Goal: Task Accomplishment & Management: Manage account settings

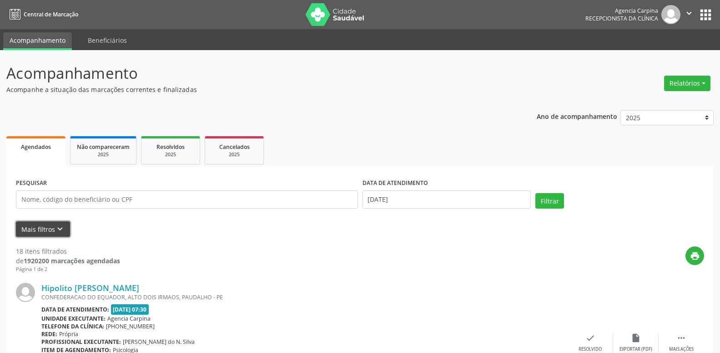
click at [58, 230] on icon "keyboard_arrow_down" at bounding box center [60, 229] width 10 height 10
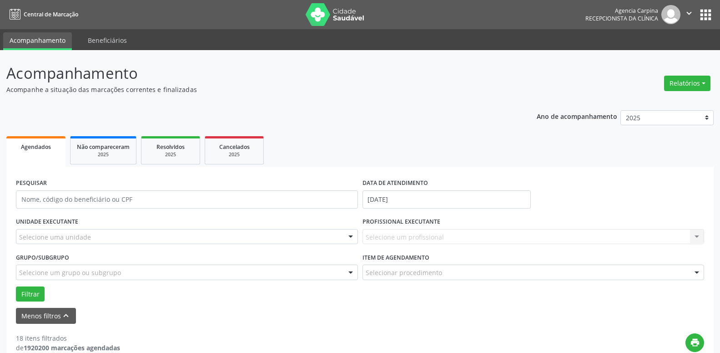
click at [351, 237] on div at bounding box center [351, 236] width 14 height 15
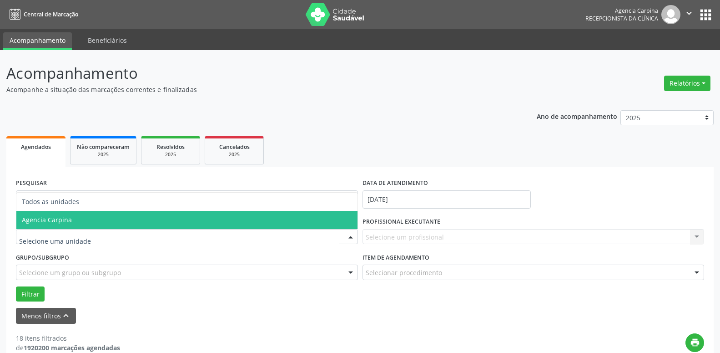
click at [122, 218] on span "Agencia Carpina" at bounding box center [186, 220] width 341 height 18
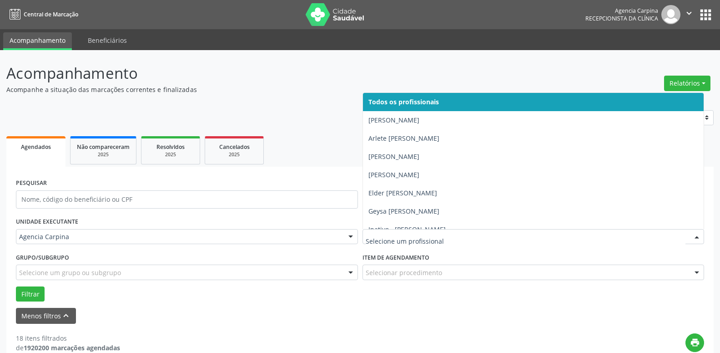
click at [696, 233] on div at bounding box center [697, 236] width 14 height 15
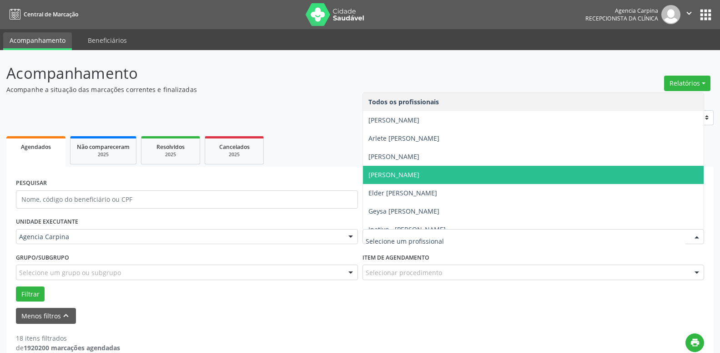
click at [486, 173] on span "[PERSON_NAME]" at bounding box center [533, 175] width 341 height 18
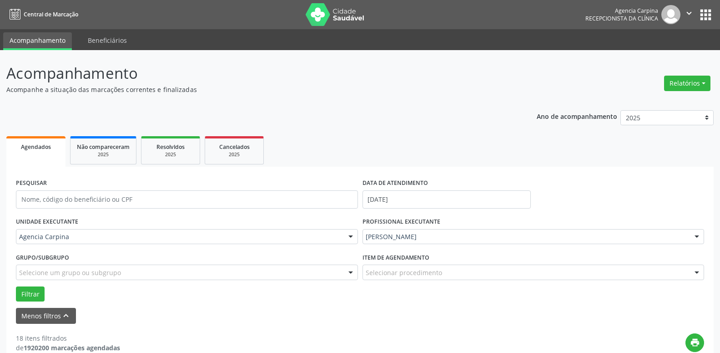
click at [698, 273] on div at bounding box center [697, 272] width 14 height 15
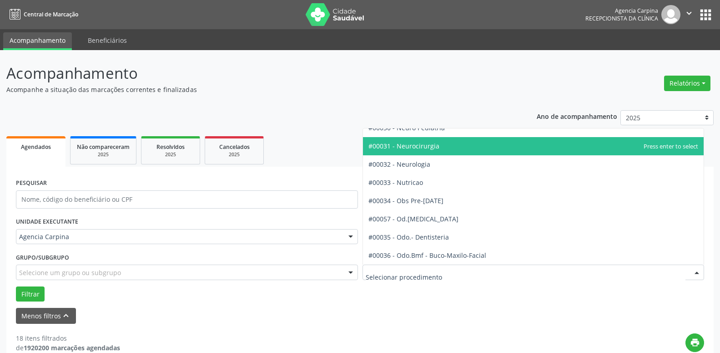
scroll to position [882, 0]
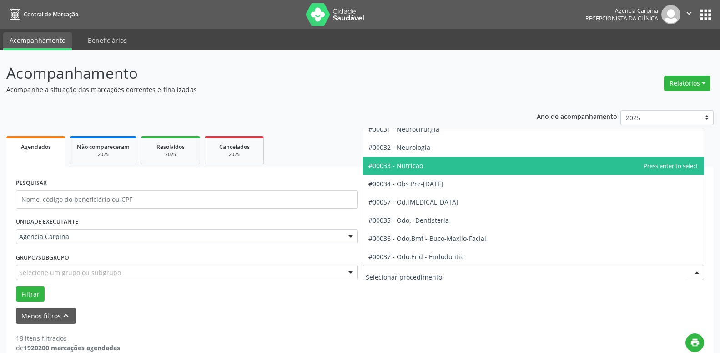
click at [492, 162] on span "#00033 - Nutricao" at bounding box center [533, 166] width 341 height 18
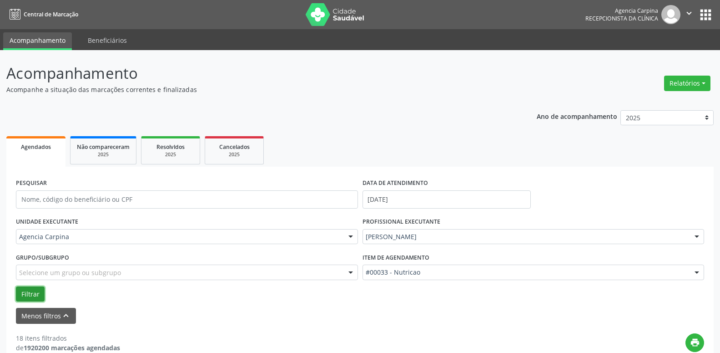
click at [33, 296] on button "Filtrar" at bounding box center [30, 293] width 29 height 15
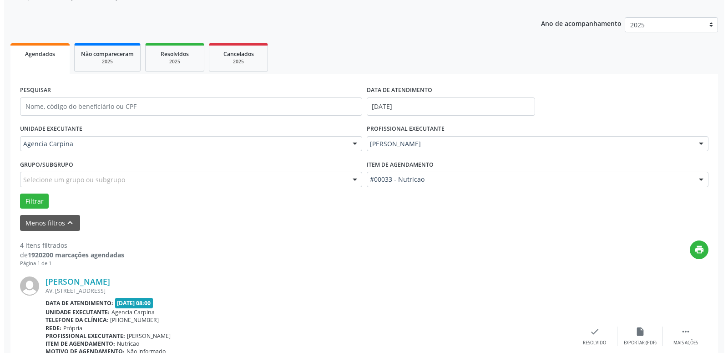
scroll to position [186, 0]
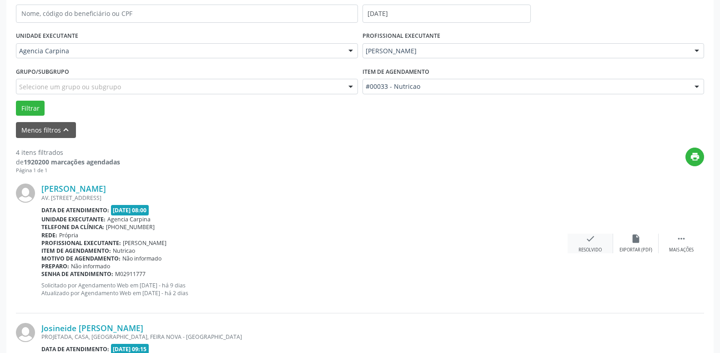
click at [589, 239] on icon "check" at bounding box center [591, 238] width 10 height 10
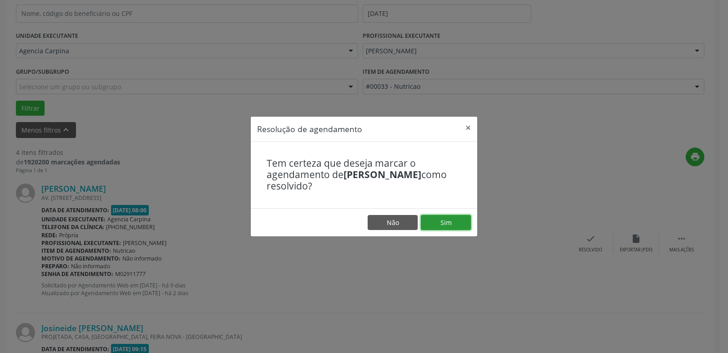
click at [448, 219] on button "Sim" at bounding box center [446, 222] width 50 height 15
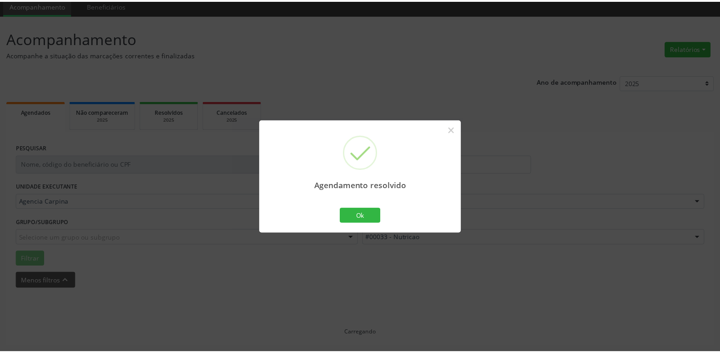
scroll to position [35, 0]
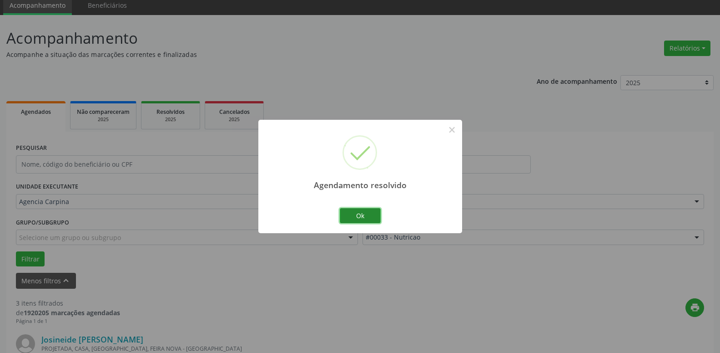
click at [362, 216] on button "Ok" at bounding box center [360, 215] width 41 height 15
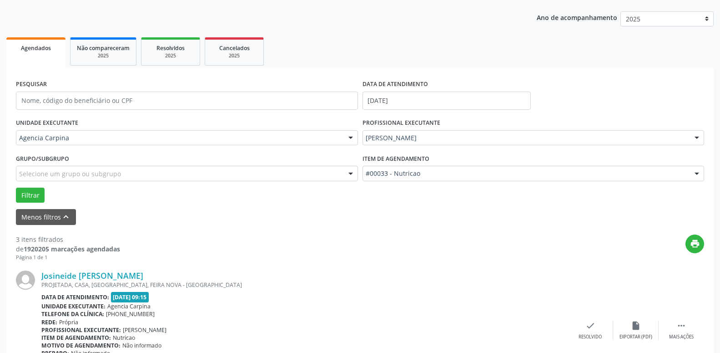
scroll to position [174, 0]
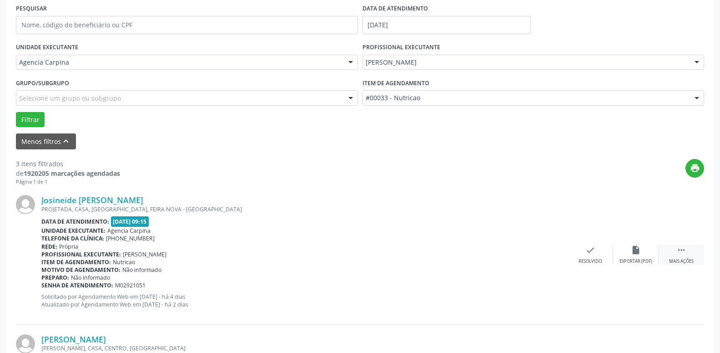
click at [679, 253] on icon "" at bounding box center [682, 250] width 10 height 10
click at [628, 252] on div "alarm_off Não compareceu" at bounding box center [635, 255] width 45 height 20
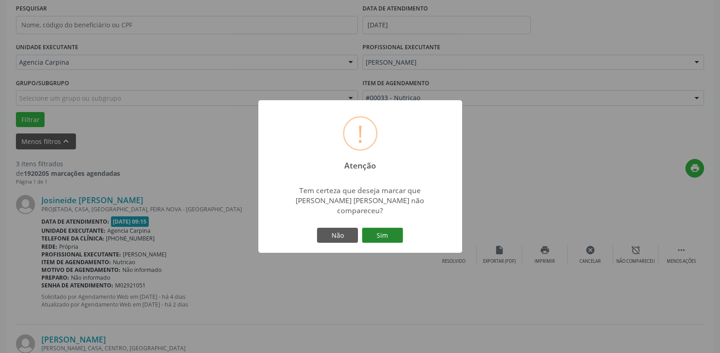
click at [389, 231] on button "Sim" at bounding box center [382, 234] width 41 height 15
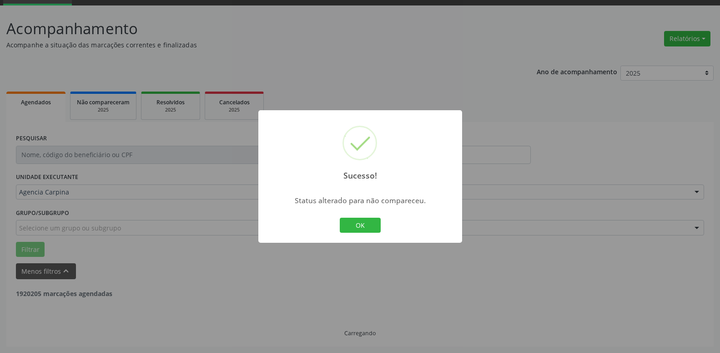
scroll to position [45, 0]
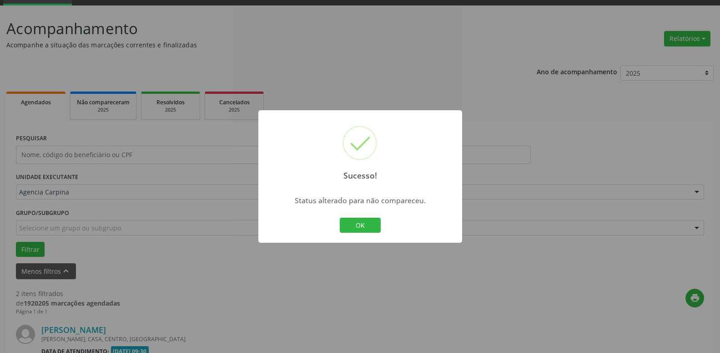
click at [364, 216] on div "OK Cancel" at bounding box center [360, 225] width 45 height 19
click at [364, 224] on button "OK" at bounding box center [360, 224] width 41 height 15
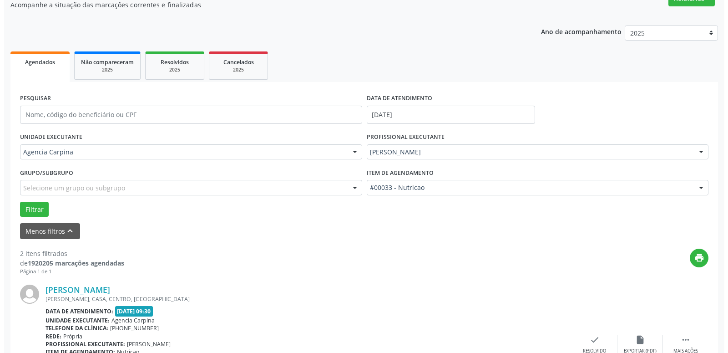
scroll to position [137, 0]
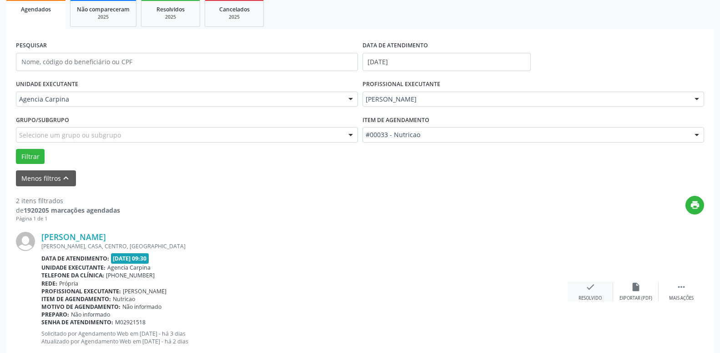
click at [590, 287] on icon "check" at bounding box center [591, 287] width 10 height 10
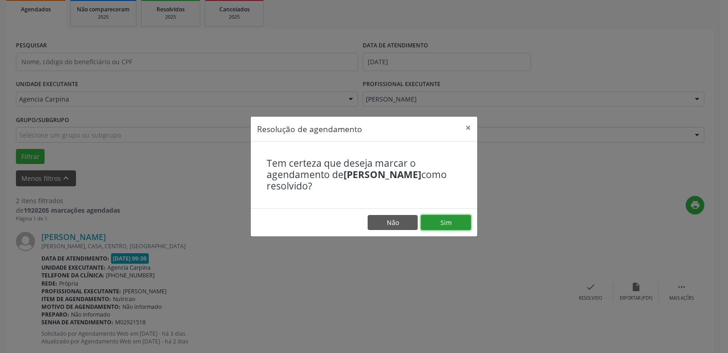
click at [455, 227] on button "Sim" at bounding box center [446, 222] width 50 height 15
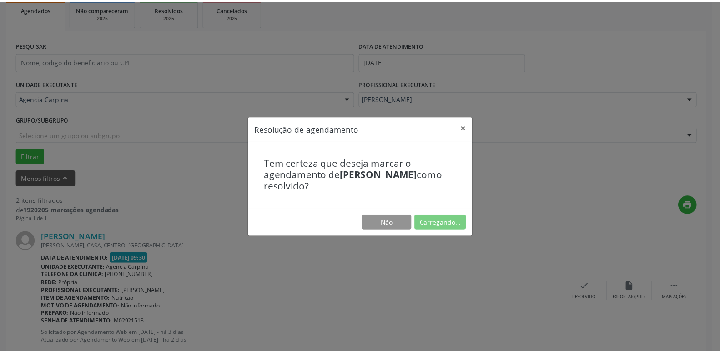
scroll to position [35, 0]
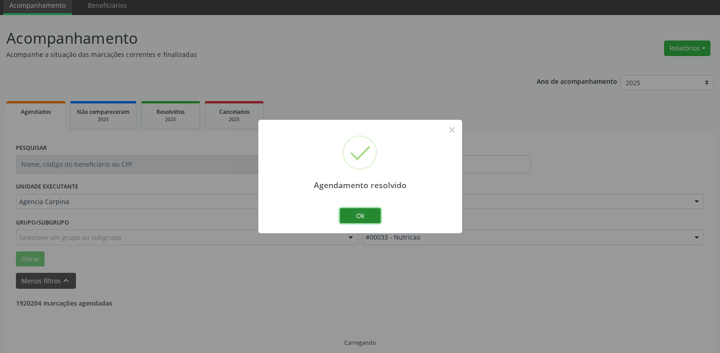
click at [365, 217] on button "Ok" at bounding box center [360, 215] width 41 height 15
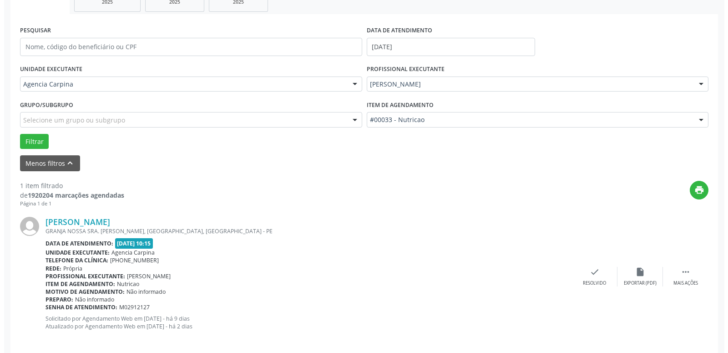
scroll to position [162, 0]
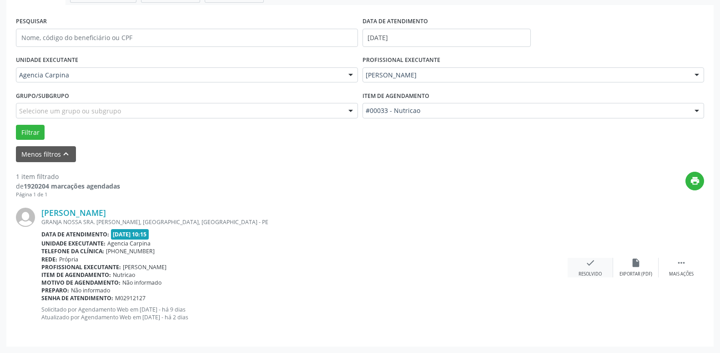
click at [585, 265] on div "check Resolvido" at bounding box center [590, 268] width 45 height 20
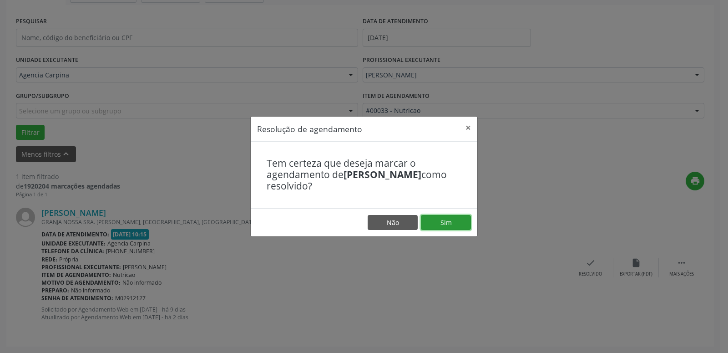
click at [451, 220] on button "Sim" at bounding box center [446, 222] width 50 height 15
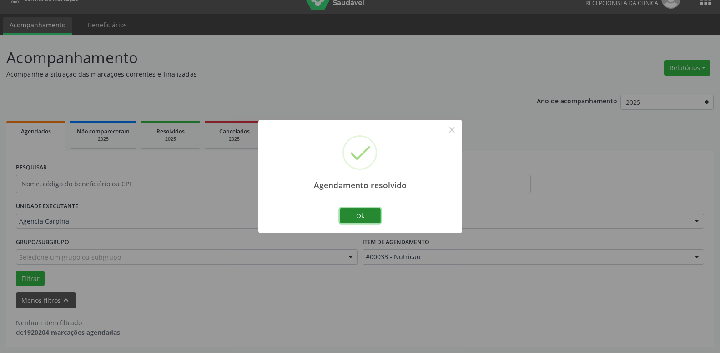
scroll to position [15, 0]
click at [356, 216] on button "Ok" at bounding box center [360, 215] width 41 height 15
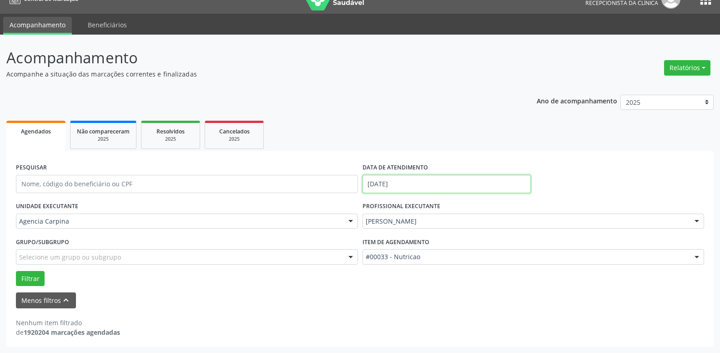
click at [421, 187] on input "[DATE]" at bounding box center [447, 184] width 169 height 18
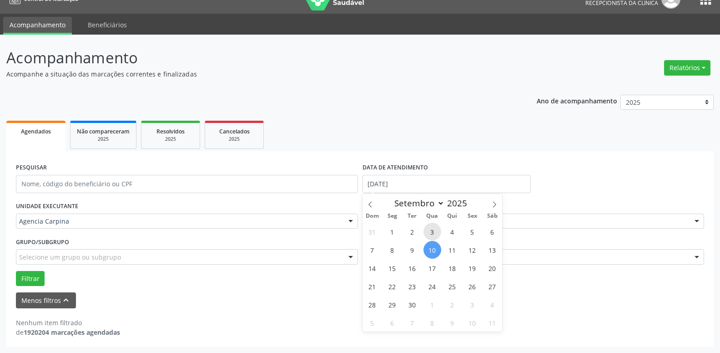
click at [433, 236] on span "3" at bounding box center [433, 231] width 18 height 18
type input "[DATE]"
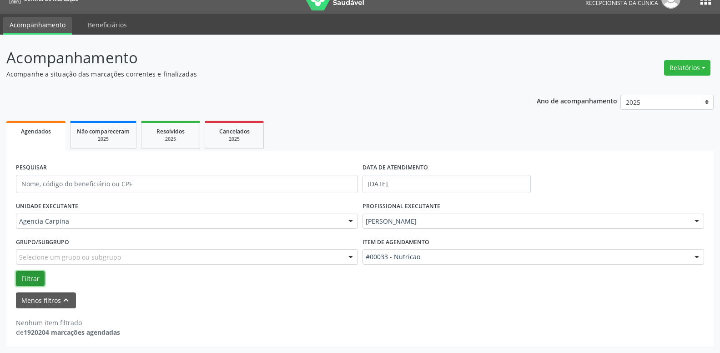
click at [32, 277] on button "Filtrar" at bounding box center [30, 278] width 29 height 15
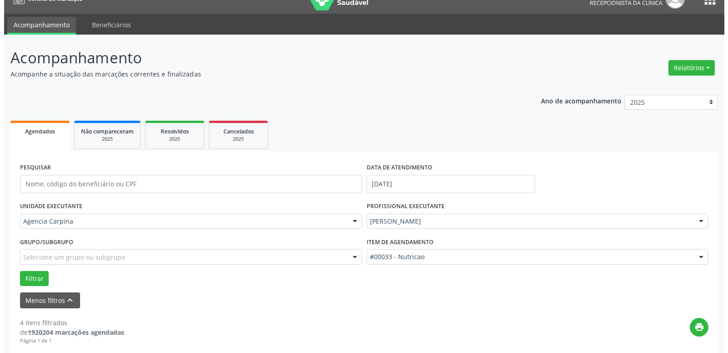
scroll to position [155, 0]
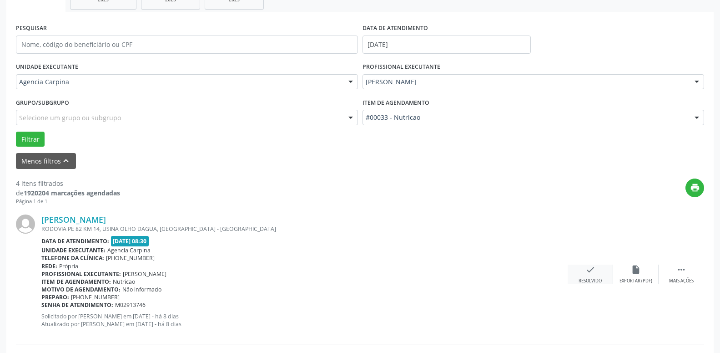
click at [590, 272] on icon "check" at bounding box center [591, 269] width 10 height 10
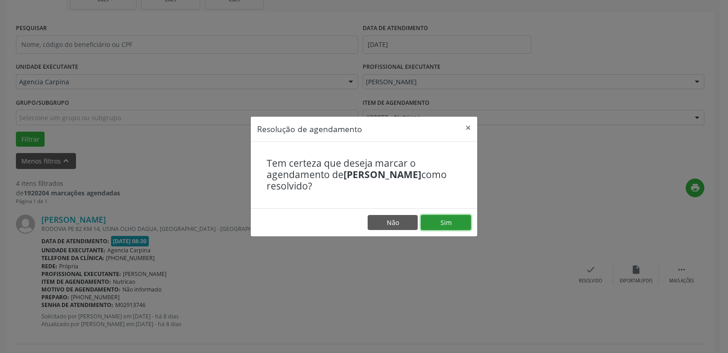
click at [450, 222] on button "Sim" at bounding box center [446, 222] width 50 height 15
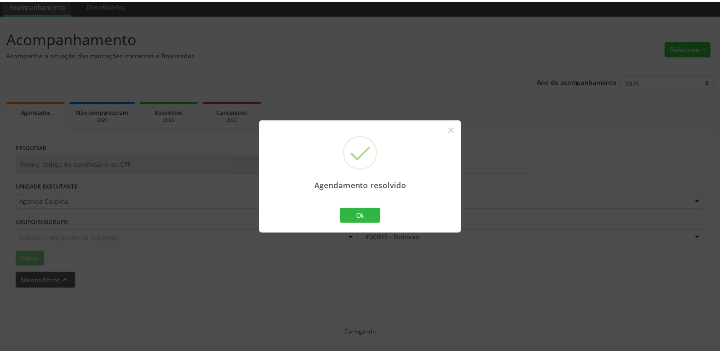
scroll to position [35, 0]
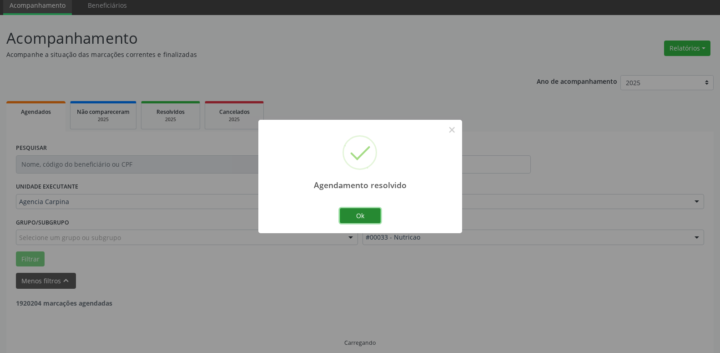
click at [368, 215] on button "Ok" at bounding box center [360, 215] width 41 height 15
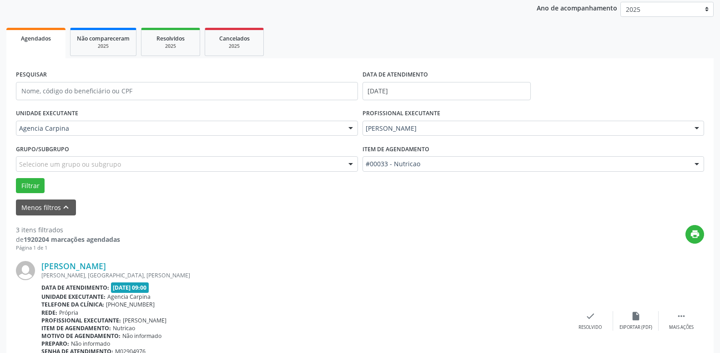
scroll to position [174, 0]
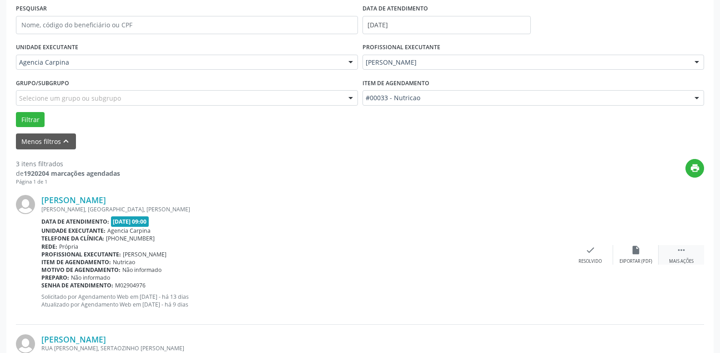
click at [679, 255] on icon "" at bounding box center [682, 250] width 10 height 10
click at [638, 251] on icon "alarm_off" at bounding box center [636, 250] width 10 height 10
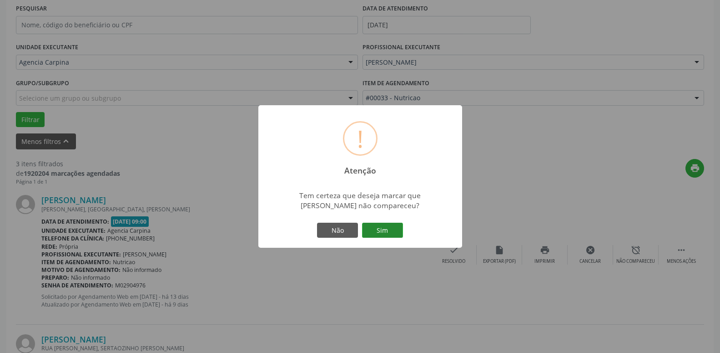
click at [384, 225] on button "Sim" at bounding box center [382, 229] width 41 height 15
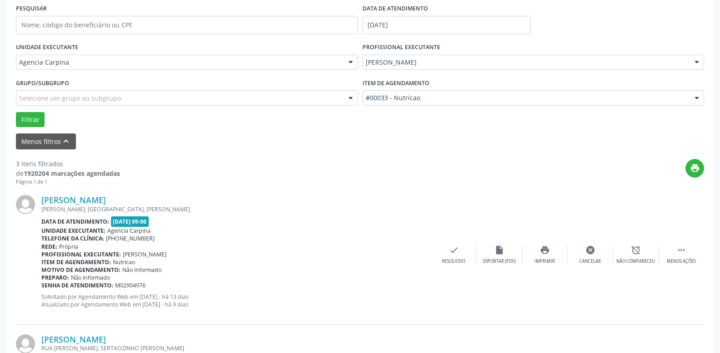
scroll to position [45, 0]
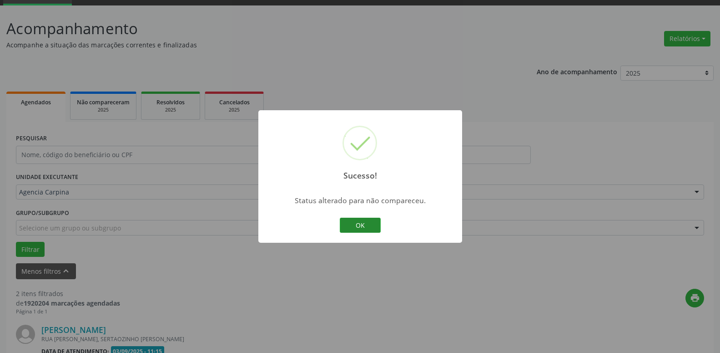
click at [372, 226] on button "OK" at bounding box center [360, 224] width 41 height 15
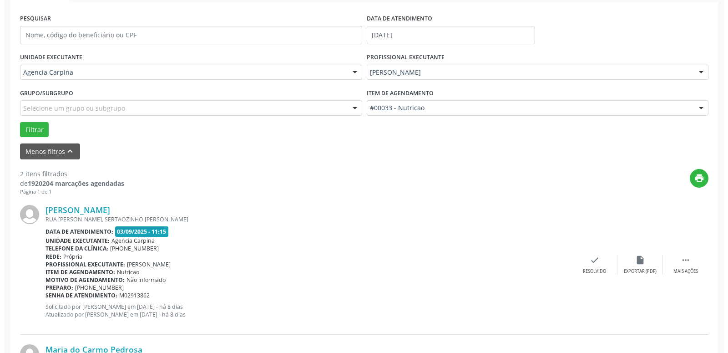
scroll to position [184, 0]
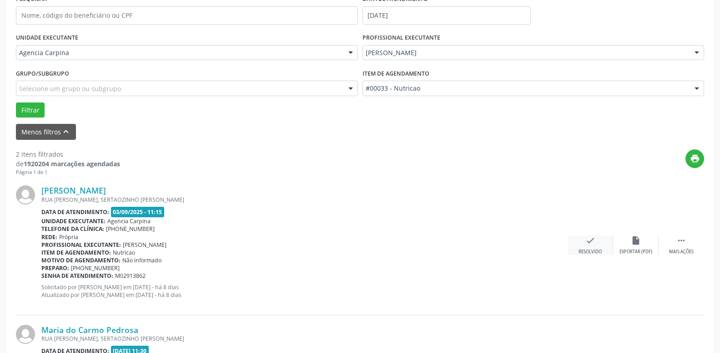
click at [589, 241] on icon "check" at bounding box center [591, 240] width 10 height 10
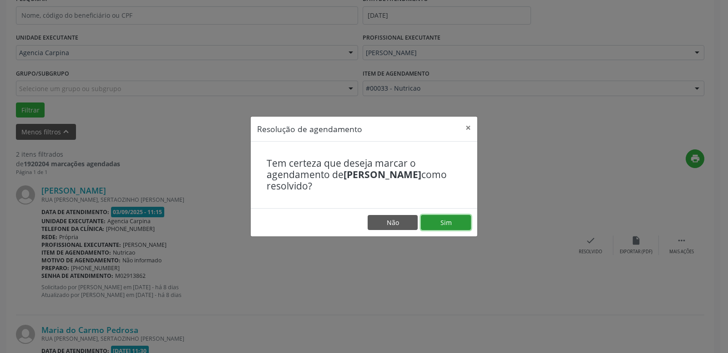
click at [455, 222] on button "Sim" at bounding box center [446, 222] width 50 height 15
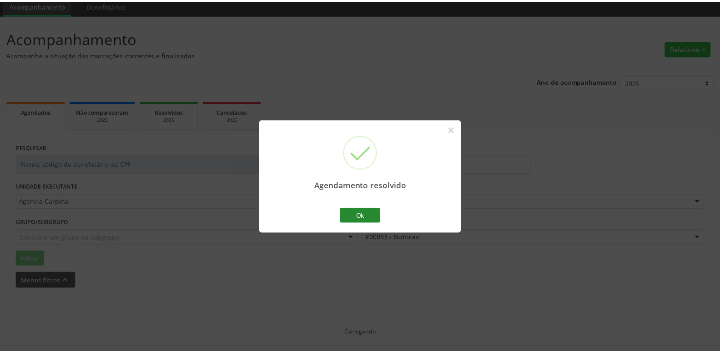
scroll to position [35, 0]
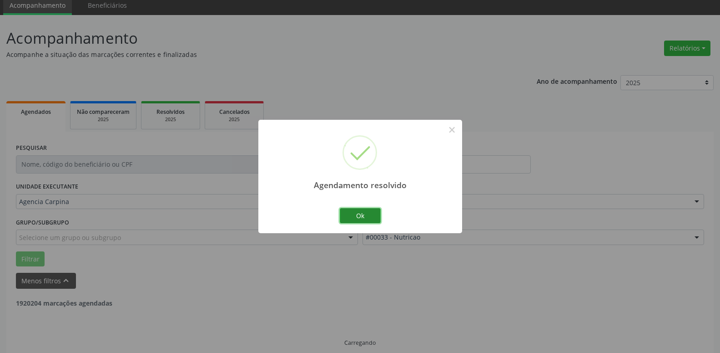
click at [365, 213] on button "Ok" at bounding box center [360, 215] width 41 height 15
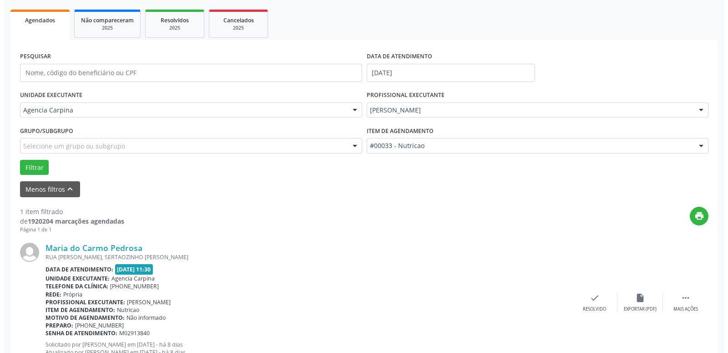
scroll to position [162, 0]
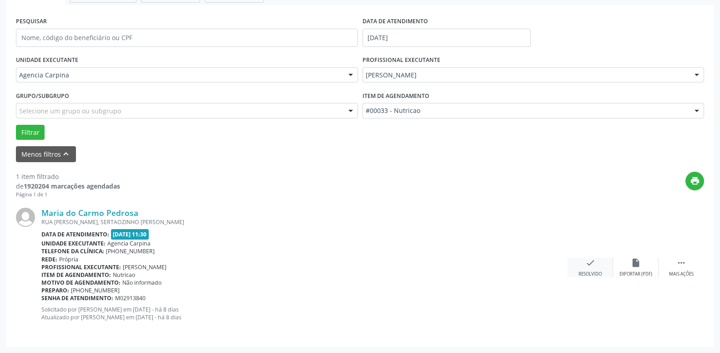
click at [587, 266] on icon "check" at bounding box center [591, 263] width 10 height 10
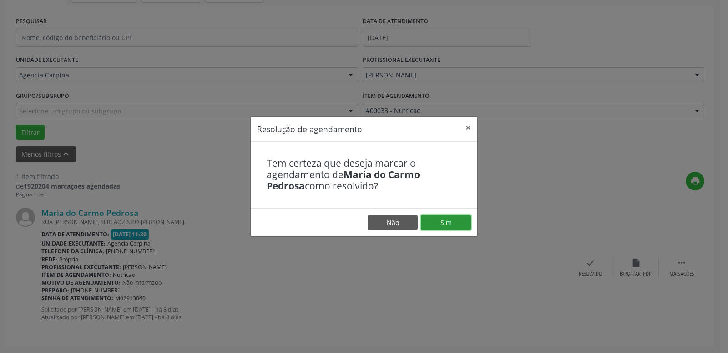
click at [456, 226] on button "Sim" at bounding box center [446, 222] width 50 height 15
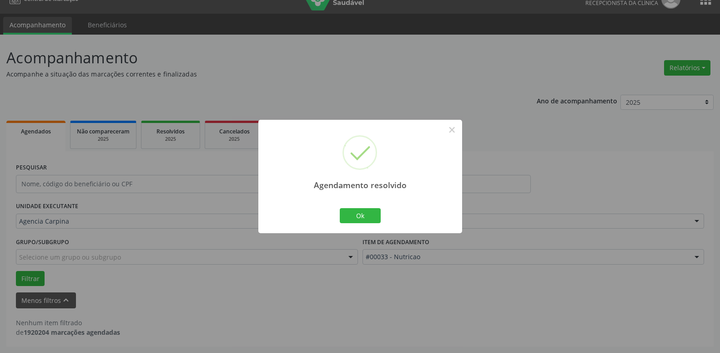
scroll to position [15, 0]
click at [360, 217] on button "Ok" at bounding box center [360, 215] width 41 height 15
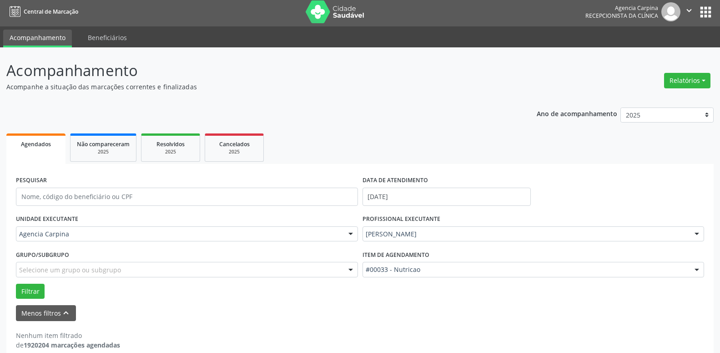
scroll to position [0, 0]
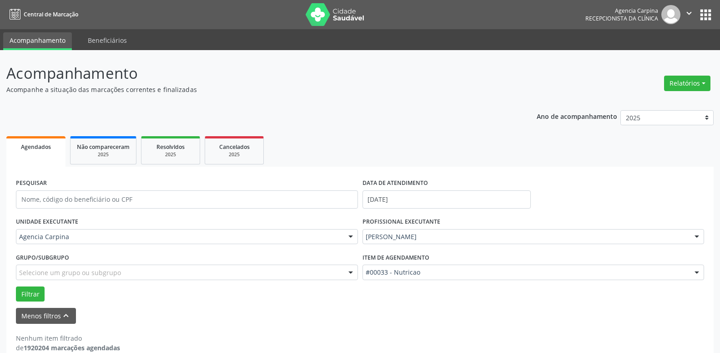
click at [689, 10] on icon "" at bounding box center [689, 13] width 10 height 10
click at [652, 56] on link "Sair" at bounding box center [666, 55] width 63 height 13
